Goal: Obtain resource: Obtain resource

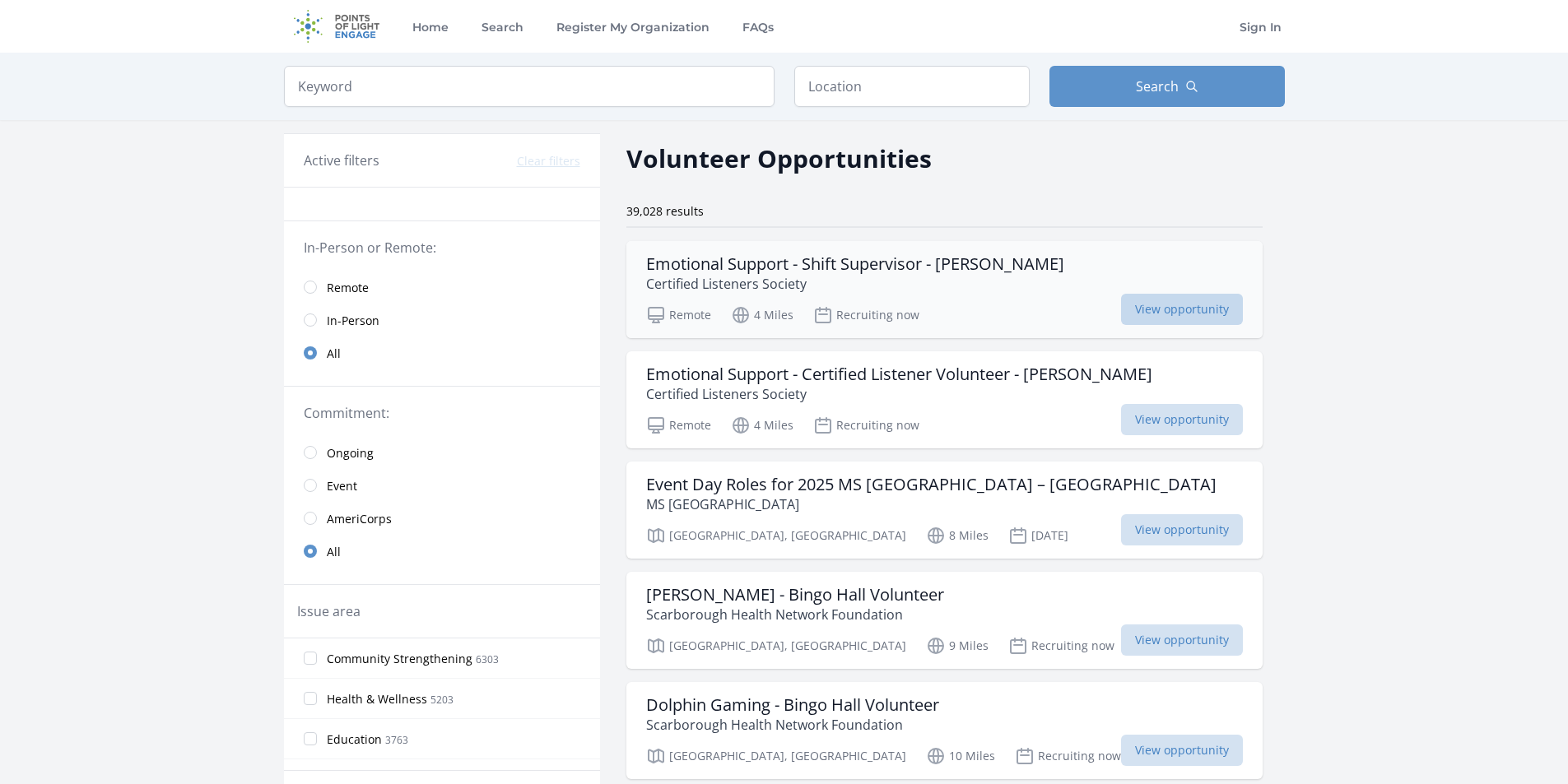
click at [1121, 312] on span "View opportunity" at bounding box center [1182, 310] width 122 height 31
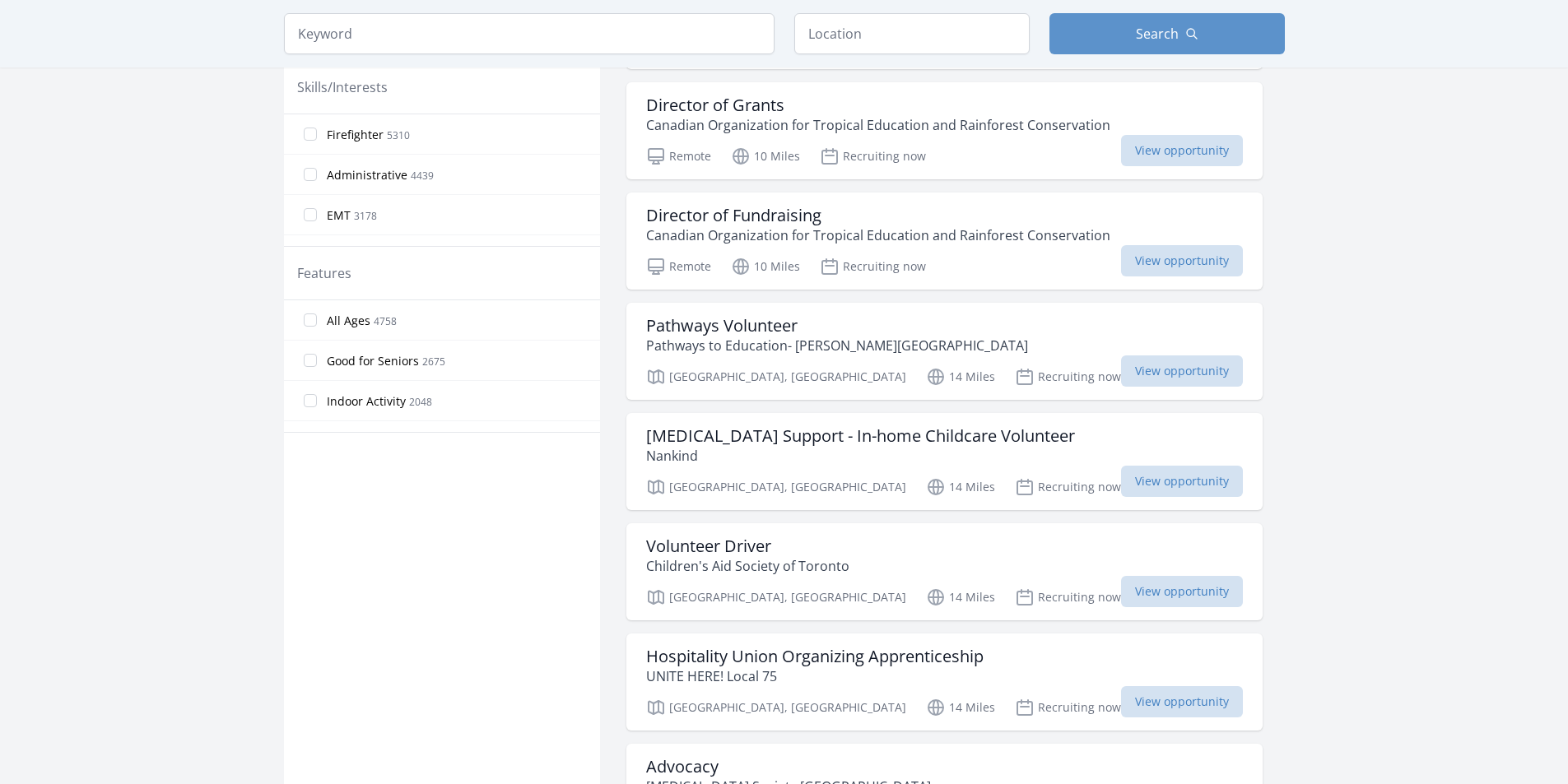
scroll to position [740, 0]
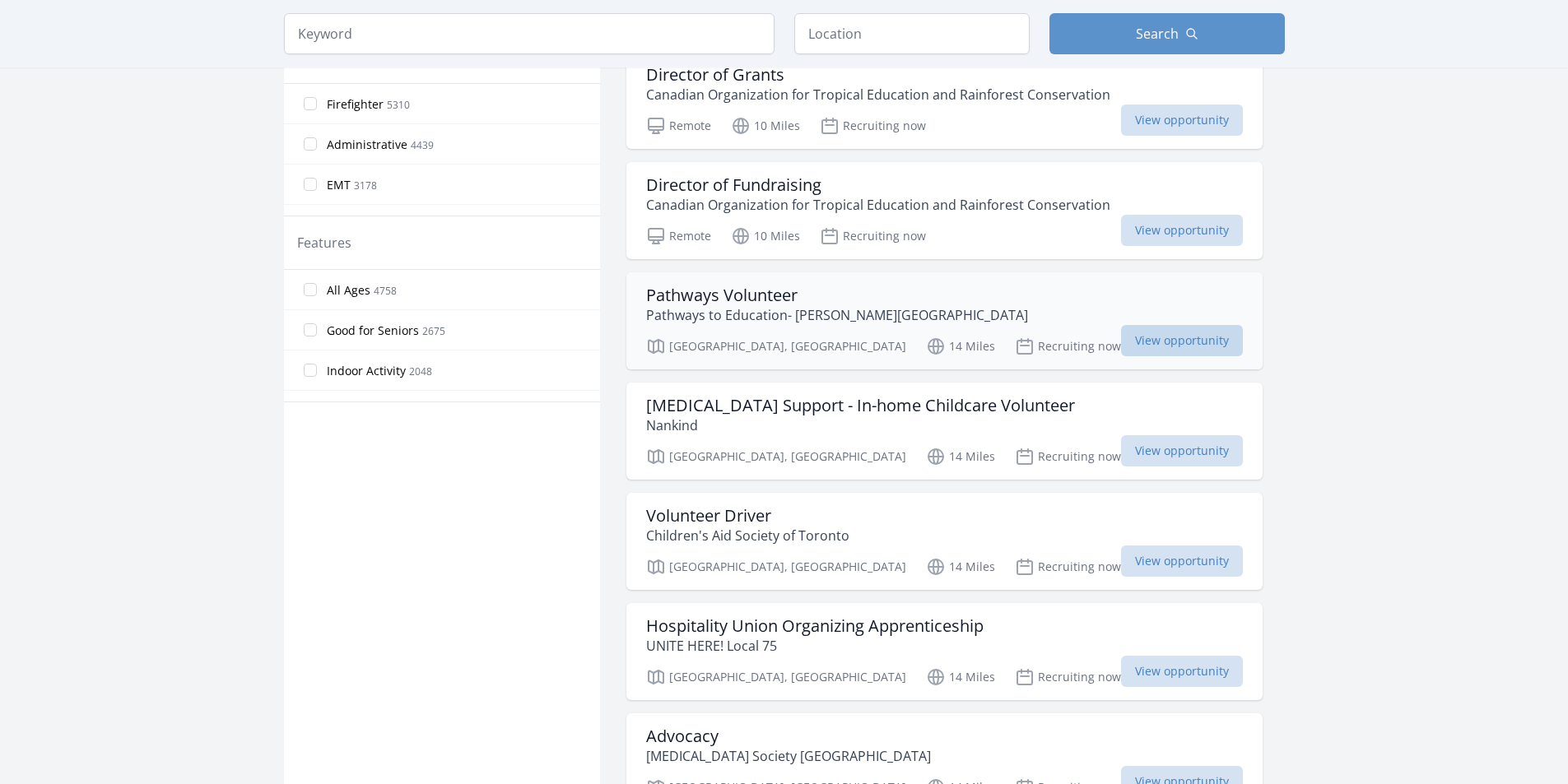
click at [1158, 339] on span "View opportunity" at bounding box center [1182, 341] width 122 height 31
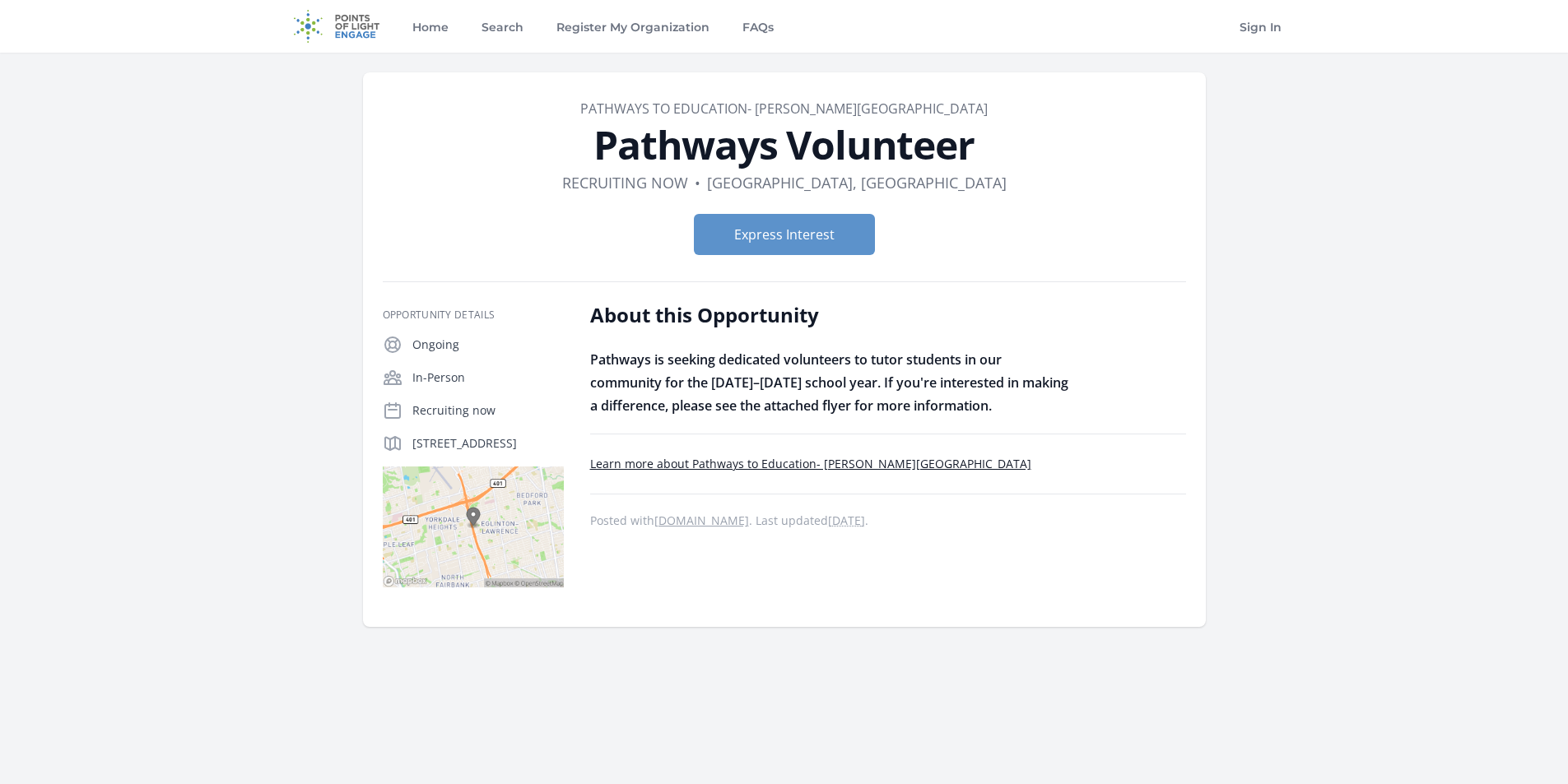
click at [874, 461] on link "Learn more about Pathways to Education- [PERSON_NAME][GEOGRAPHIC_DATA]" at bounding box center [810, 463] width 441 height 15
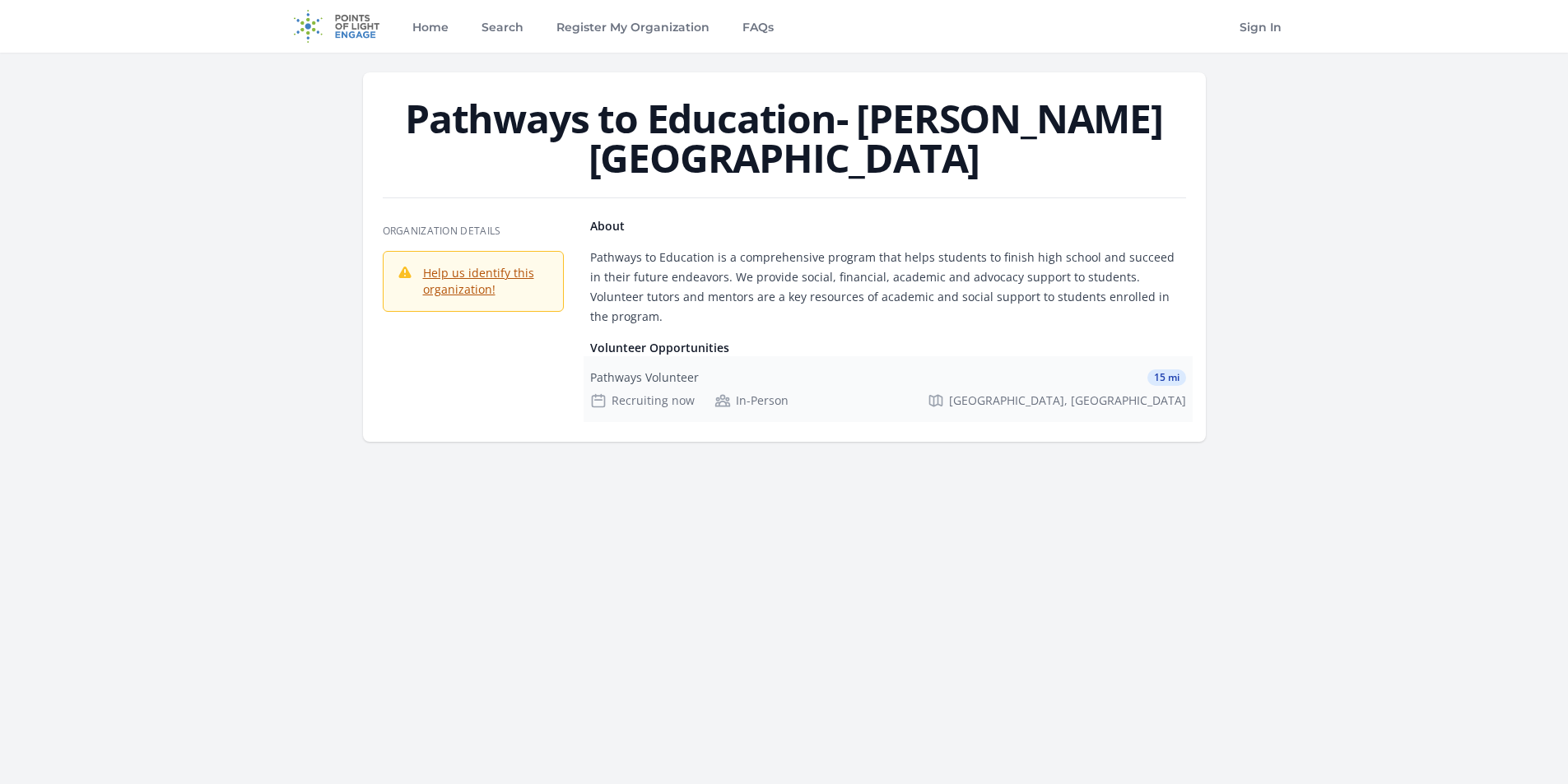
click at [654, 392] on div "Recruiting now" at bounding box center [642, 401] width 105 height 16
